Goal: Transaction & Acquisition: Download file/media

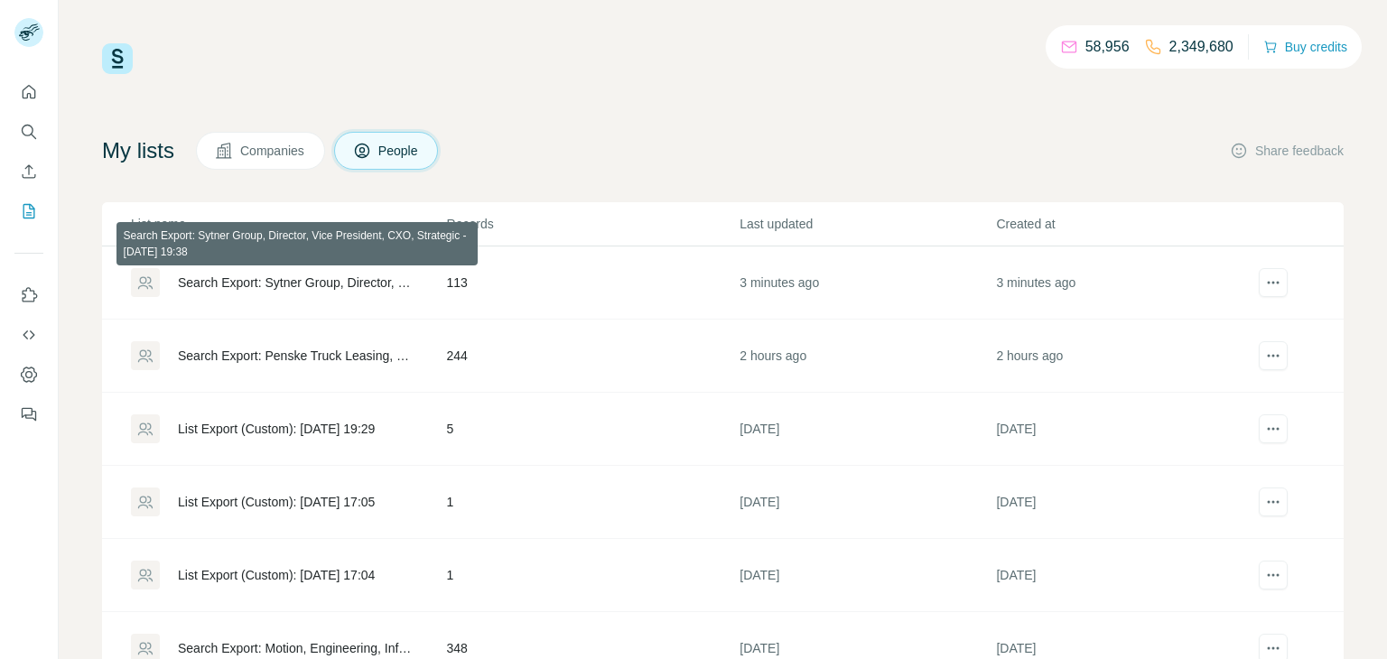
click at [363, 283] on div "Search Export: Sytner Group, Director, Vice President, CXO, Strategic - [DATE] …" at bounding box center [297, 283] width 238 height 18
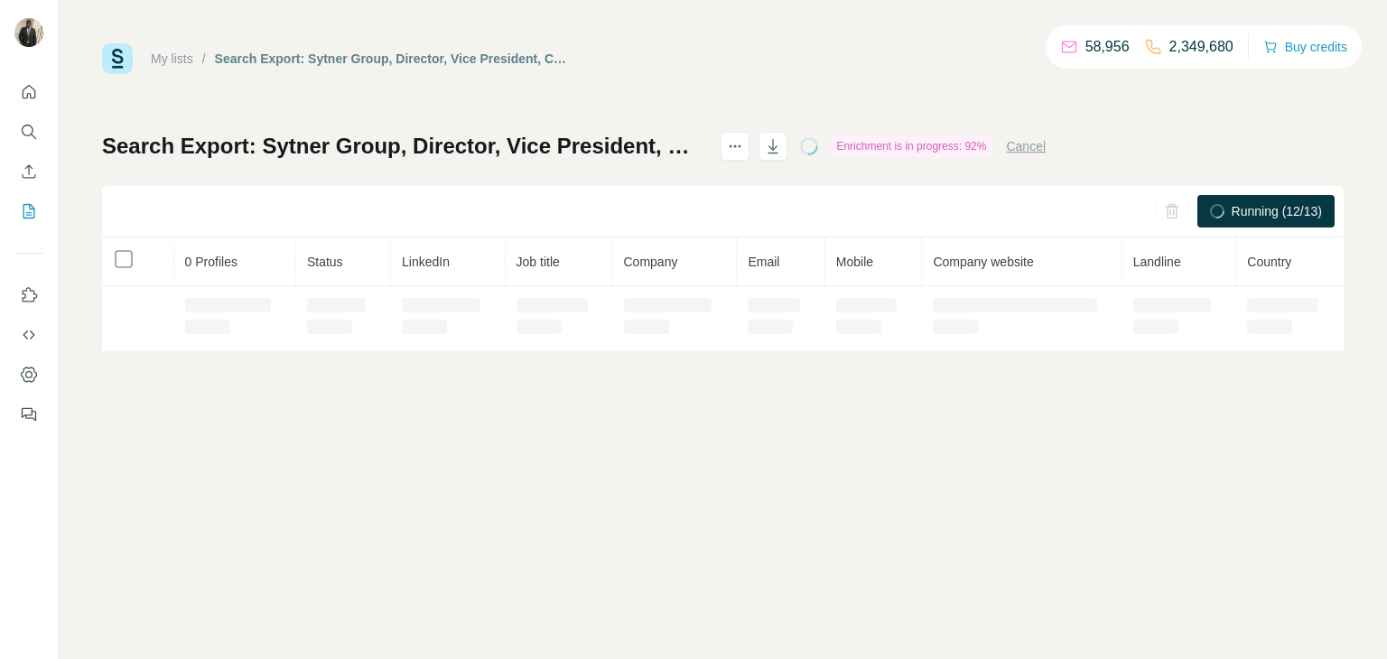
click at [1279, 274] on th "Country" at bounding box center [1289, 261] width 107 height 49
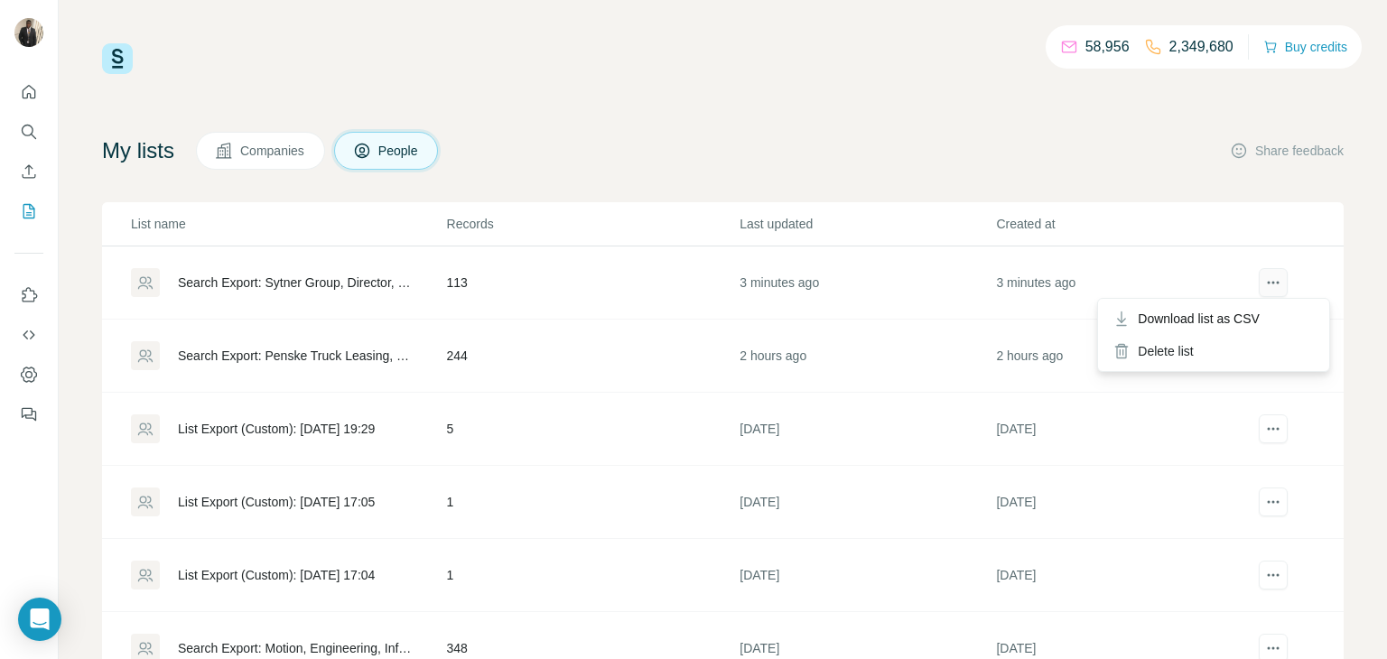
click at [1265, 274] on icon "actions" at bounding box center [1273, 283] width 18 height 18
click at [1173, 328] on div "Download list as CSV" at bounding box center [1214, 318] width 224 height 33
